Goal: Task Accomplishment & Management: Use online tool/utility

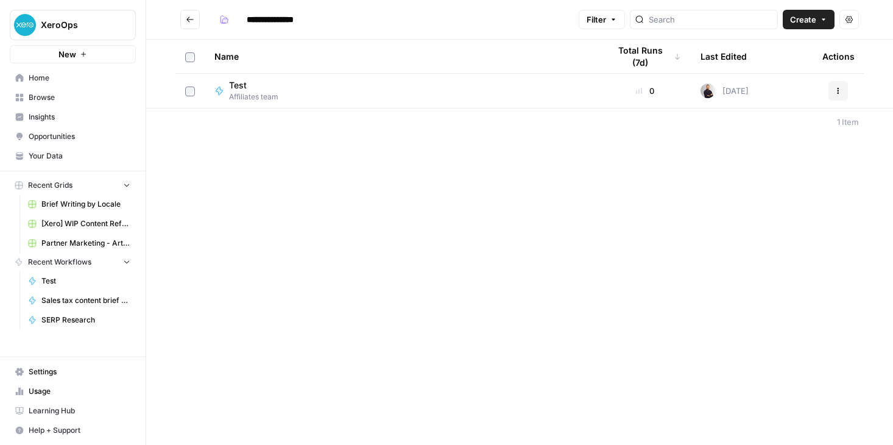
click at [338, 88] on div "Test Affiliates team" at bounding box center [401, 90] width 375 height 23
